Goal: Communication & Community: Answer question/provide support

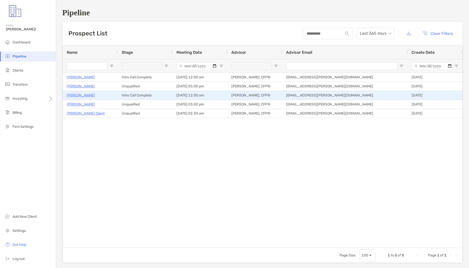
click at [79, 98] on p "[PERSON_NAME]" at bounding box center [81, 95] width 28 height 6
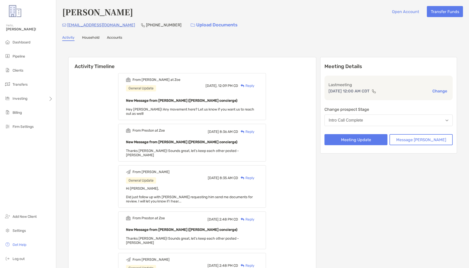
click at [254, 84] on div "Reply" at bounding box center [246, 85] width 16 height 5
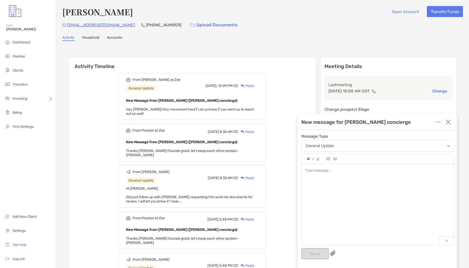
click at [331, 184] on div at bounding box center [378, 202] width 152 height 76
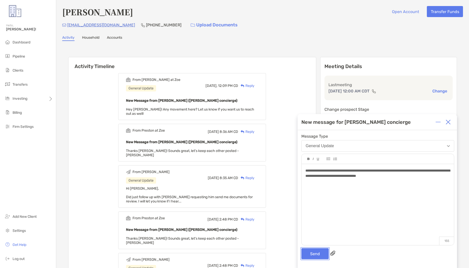
click at [314, 251] on button "Send" at bounding box center [314, 253] width 27 height 11
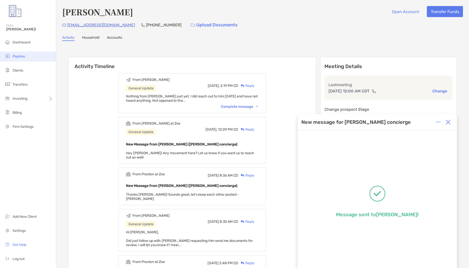
click at [26, 56] on li "Pipeline" at bounding box center [28, 56] width 56 height 10
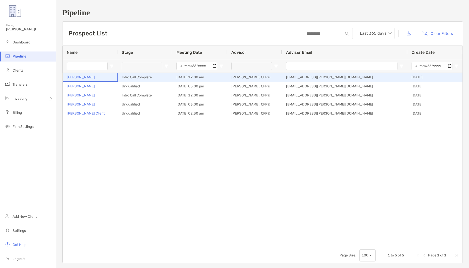
click at [83, 78] on p "[PERSON_NAME]" at bounding box center [81, 77] width 28 height 6
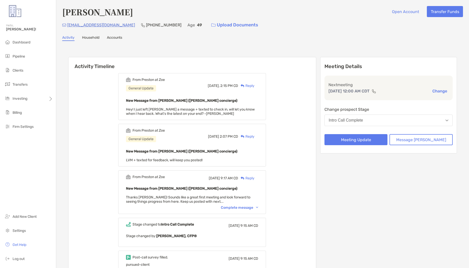
click at [254, 85] on div "Reply" at bounding box center [246, 85] width 16 height 5
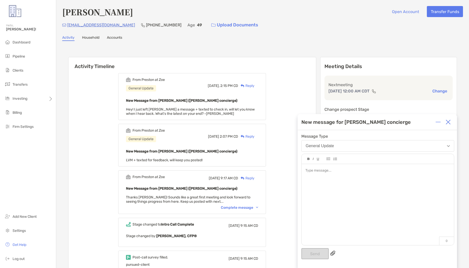
click at [322, 181] on div at bounding box center [378, 202] width 152 height 76
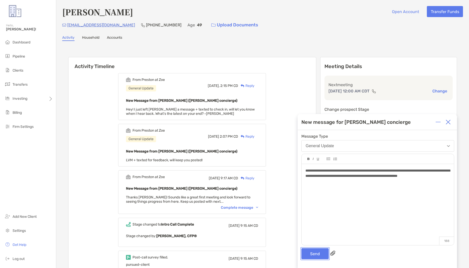
click at [312, 249] on button "Send" at bounding box center [314, 253] width 27 height 11
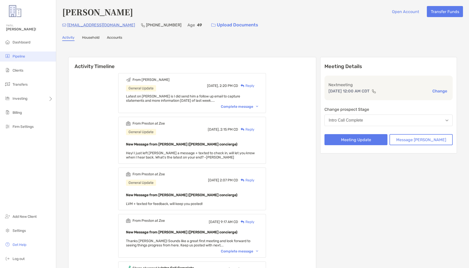
click at [35, 54] on li "Pipeline" at bounding box center [28, 56] width 56 height 10
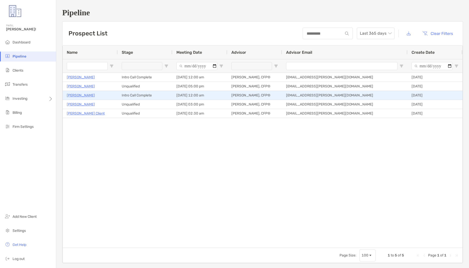
click at [80, 97] on p "[PERSON_NAME]" at bounding box center [81, 95] width 28 height 6
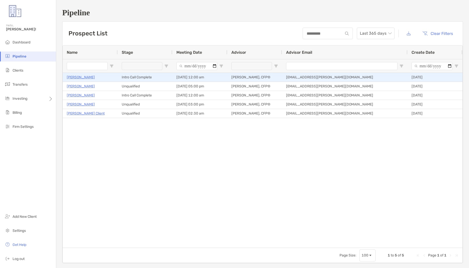
click at [82, 78] on p "[PERSON_NAME]" at bounding box center [81, 77] width 28 height 6
